Goal: Information Seeking & Learning: Learn about a topic

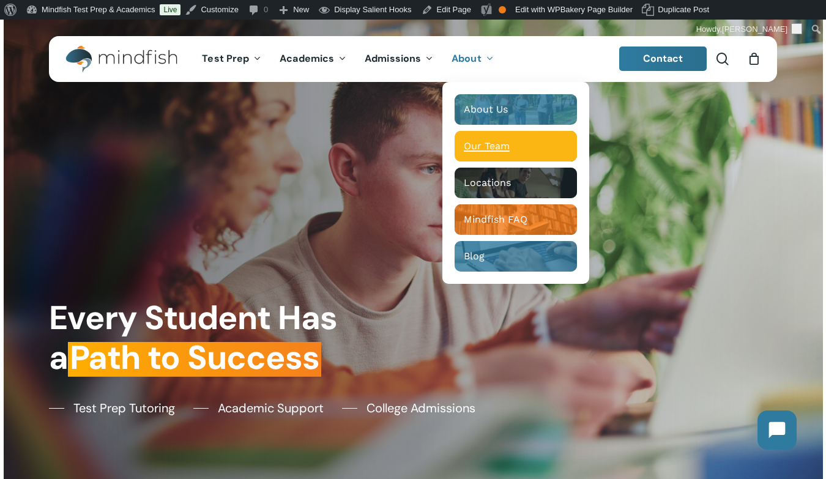
click at [477, 147] on span "Our Team" at bounding box center [487, 146] width 46 height 12
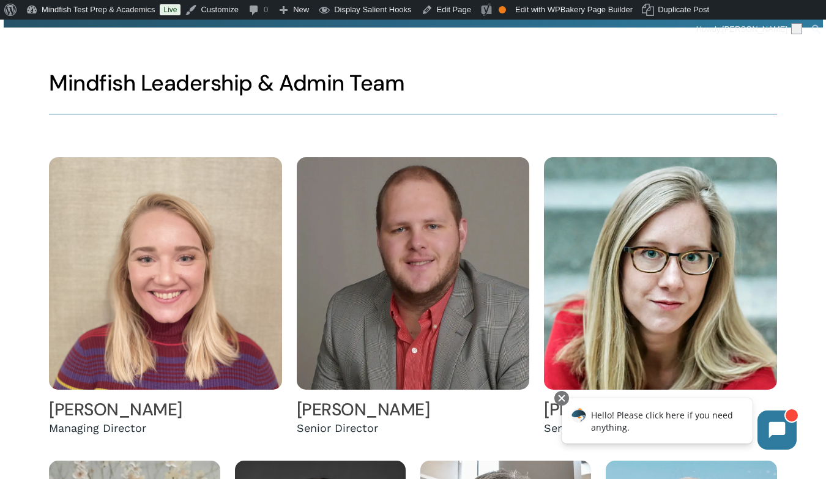
scroll to position [256, 0]
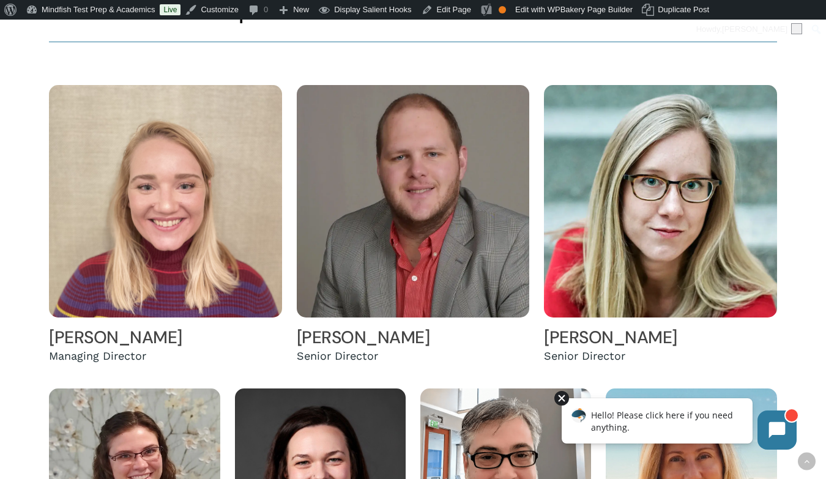
click at [561, 400] on div at bounding box center [562, 398] width 15 height 15
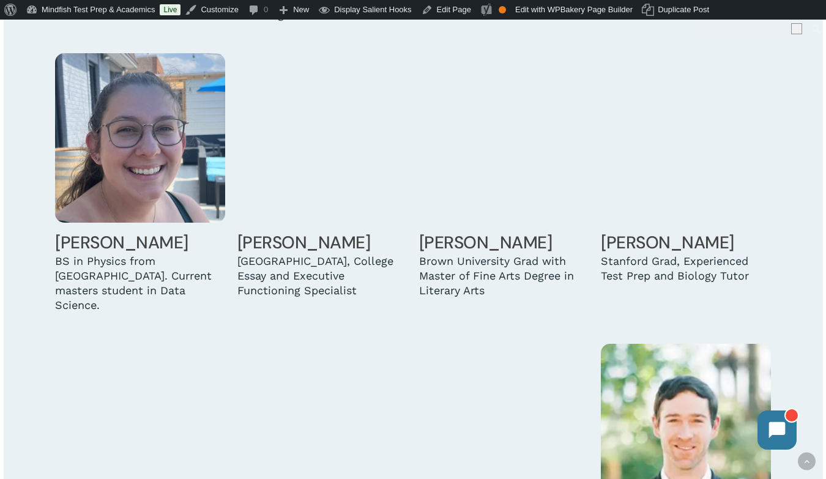
scroll to position [1919, 0]
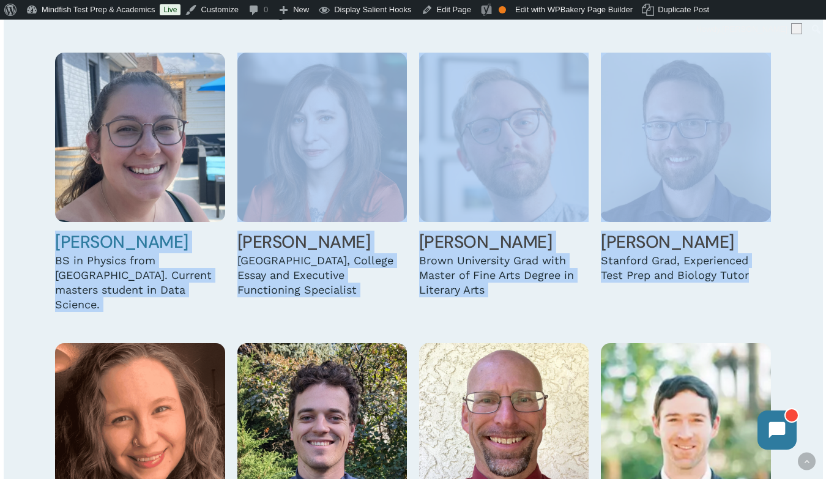
drag, startPoint x: 778, startPoint y: 285, endPoint x: 53, endPoint y: 220, distance: 728.1
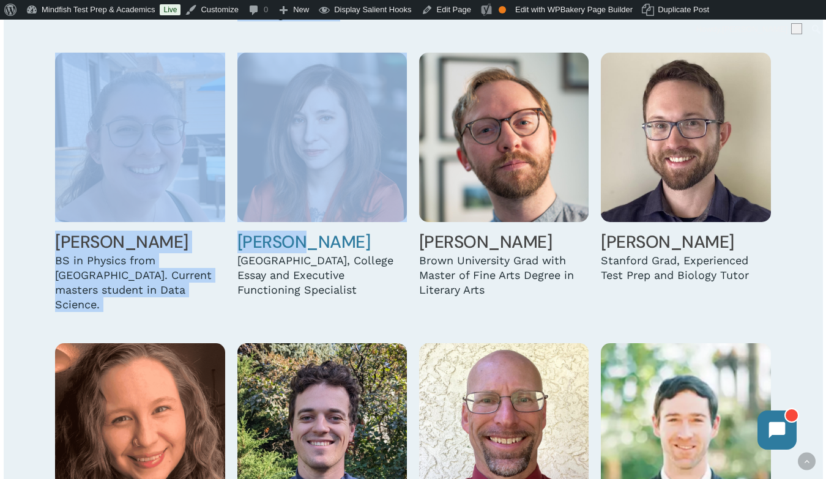
drag, startPoint x: 766, startPoint y: 281, endPoint x: 260, endPoint y: 56, distance: 554.3
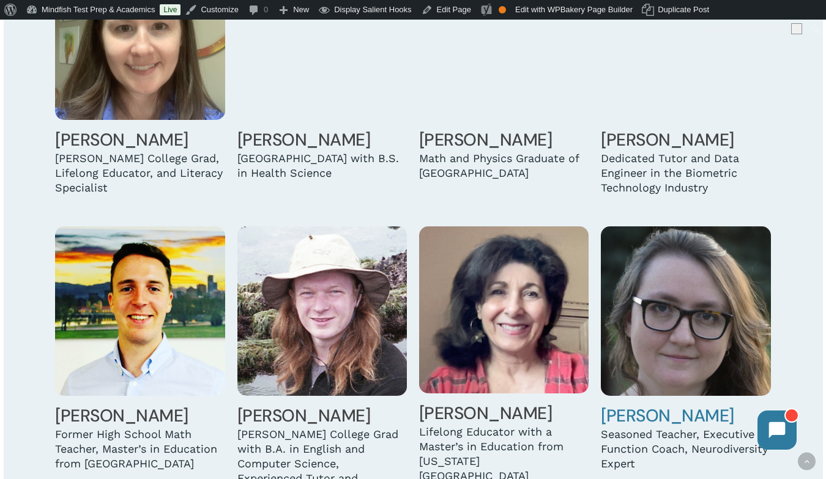
scroll to position [1700, 0]
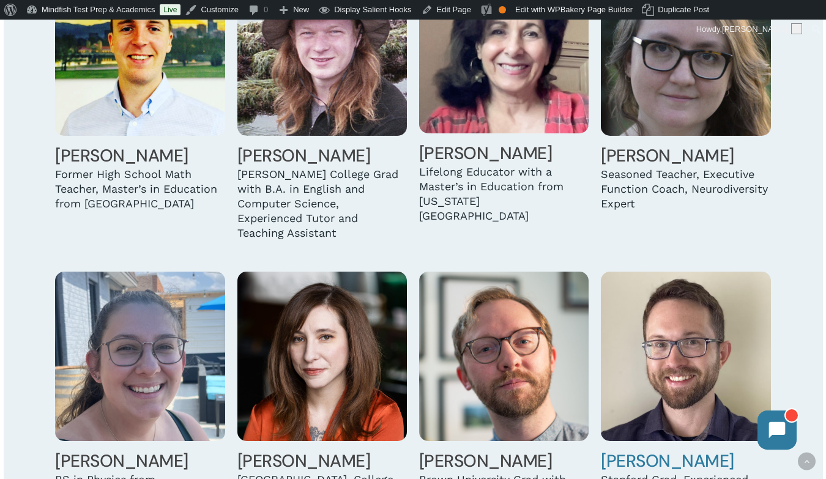
click at [719, 309] on img at bounding box center [686, 357] width 170 height 170
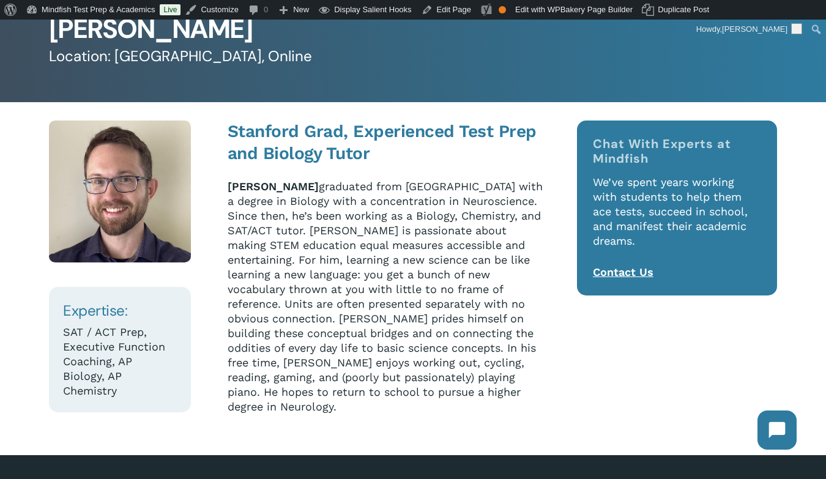
scroll to position [116, 0]
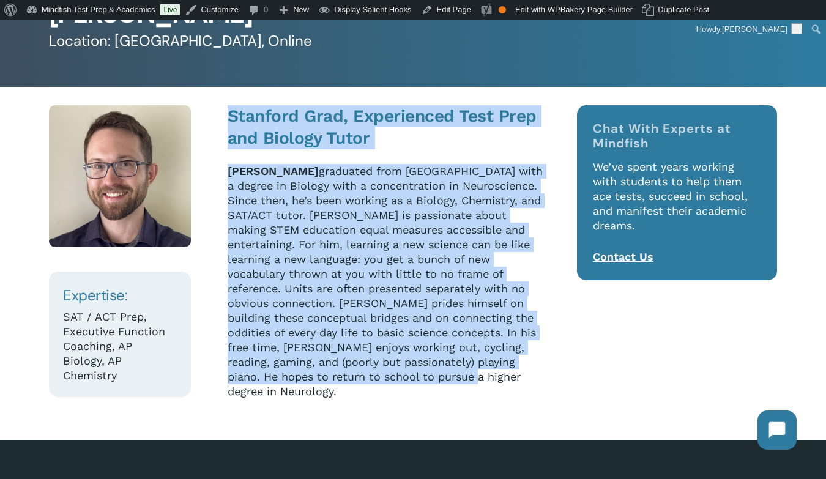
drag, startPoint x: 498, startPoint y: 379, endPoint x: 231, endPoint y: 117, distance: 373.5
click at [231, 117] on div "Stanford Grad, Experienced Test Prep and Biology Tutor Bryson Herrick graduated…" at bounding box center [388, 252] width 320 height 294
click at [407, 373] on p "Bryson Herrick graduated from Stanford with a degree in Biology with a concentr…" at bounding box center [388, 281] width 320 height 235
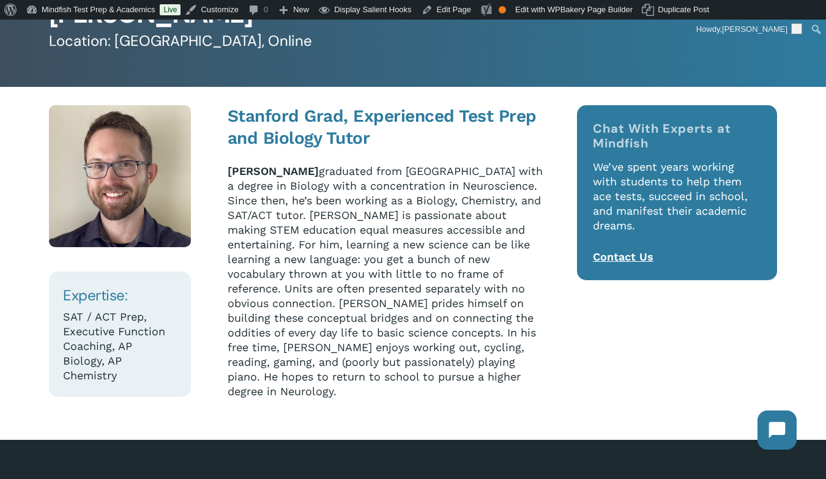
click at [401, 375] on p "Bryson Herrick graduated from Stanford with a degree in Biology with a concentr…" at bounding box center [388, 281] width 320 height 235
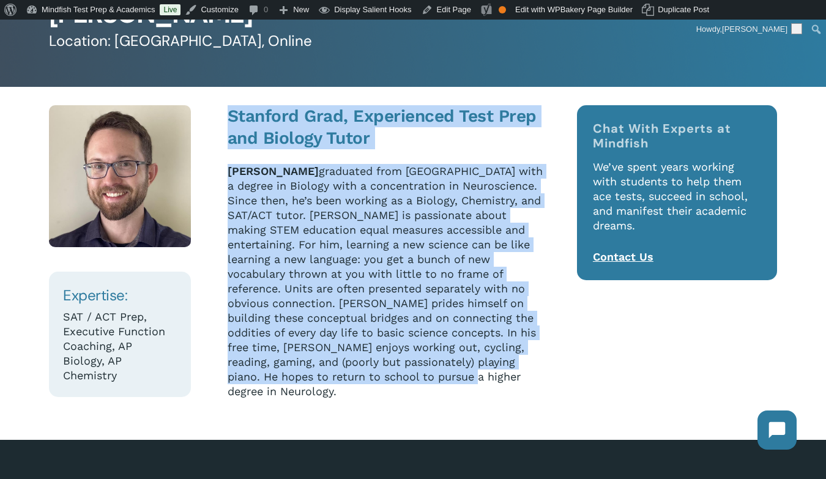
drag, startPoint x: 402, startPoint y: 379, endPoint x: 226, endPoint y: 113, distance: 319.3
click at [226, 113] on div "Stanford Grad, Experienced Test Prep and Biology Tutor Bryson Herrick graduated…" at bounding box center [387, 252] width 357 height 294
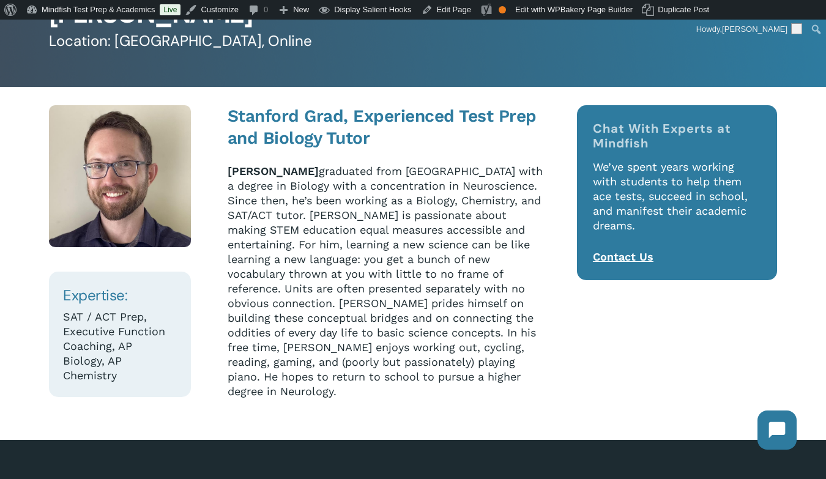
click at [362, 261] on p "Bryson Herrick graduated from Stanford with a degree in Biology with a concentr…" at bounding box center [388, 281] width 320 height 235
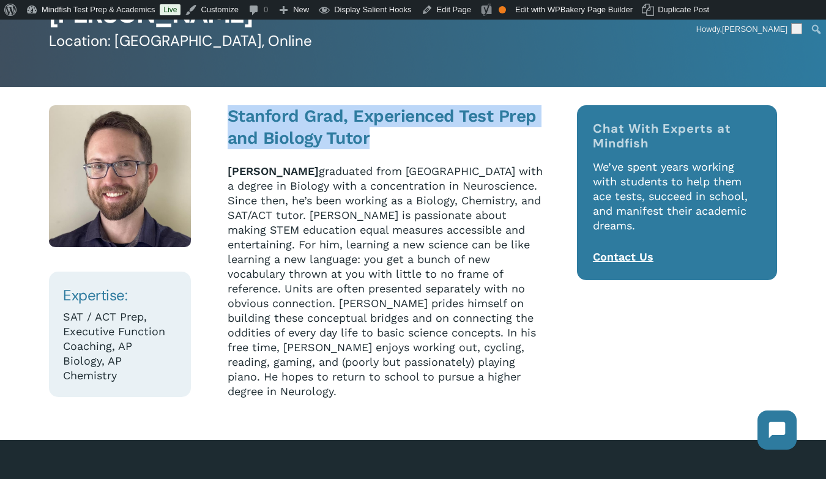
drag, startPoint x: 386, startPoint y: 141, endPoint x: 225, endPoint y: 110, distance: 164.1
click at [225, 110] on div "Stanford Grad, Experienced Test Prep and Biology Tutor Bryson Herrick graduated…" at bounding box center [387, 252] width 357 height 294
click at [393, 143] on h4 "Stanford Grad, Experienced Test Prep and Biology Tutor" at bounding box center [388, 127] width 320 height 44
